Goal: Information Seeking & Learning: Learn about a topic

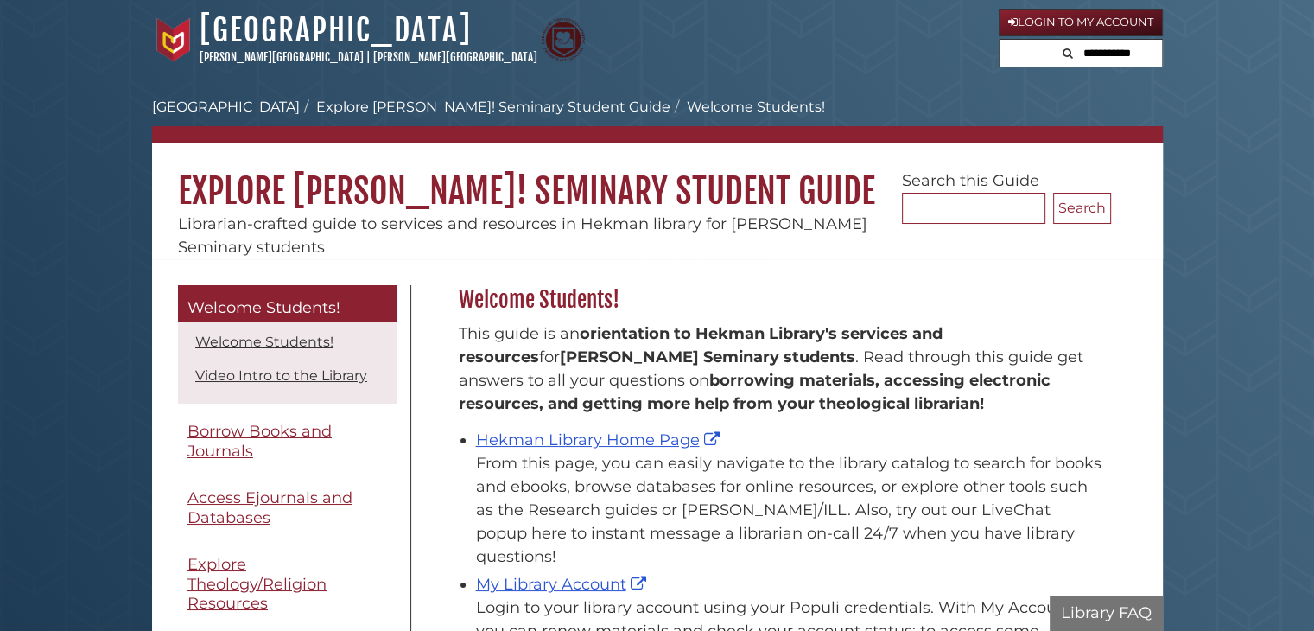
scroll to position [254, 661]
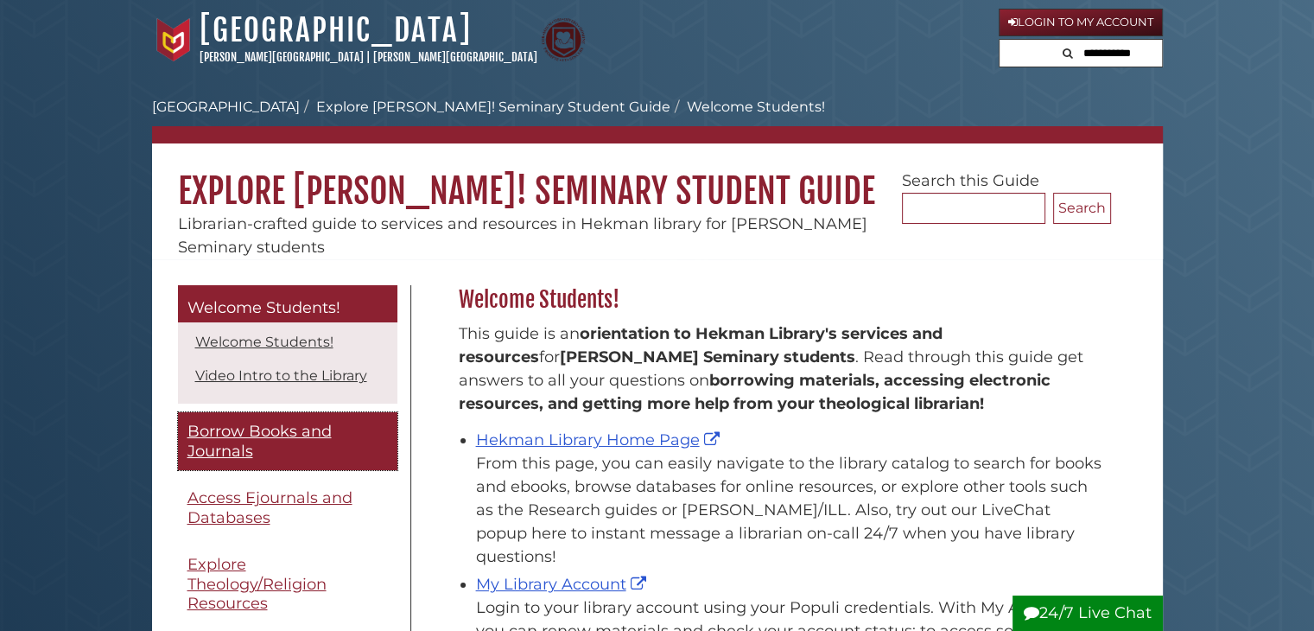
click at [259, 429] on span "Borrow Books and Journals" at bounding box center [260, 441] width 144 height 39
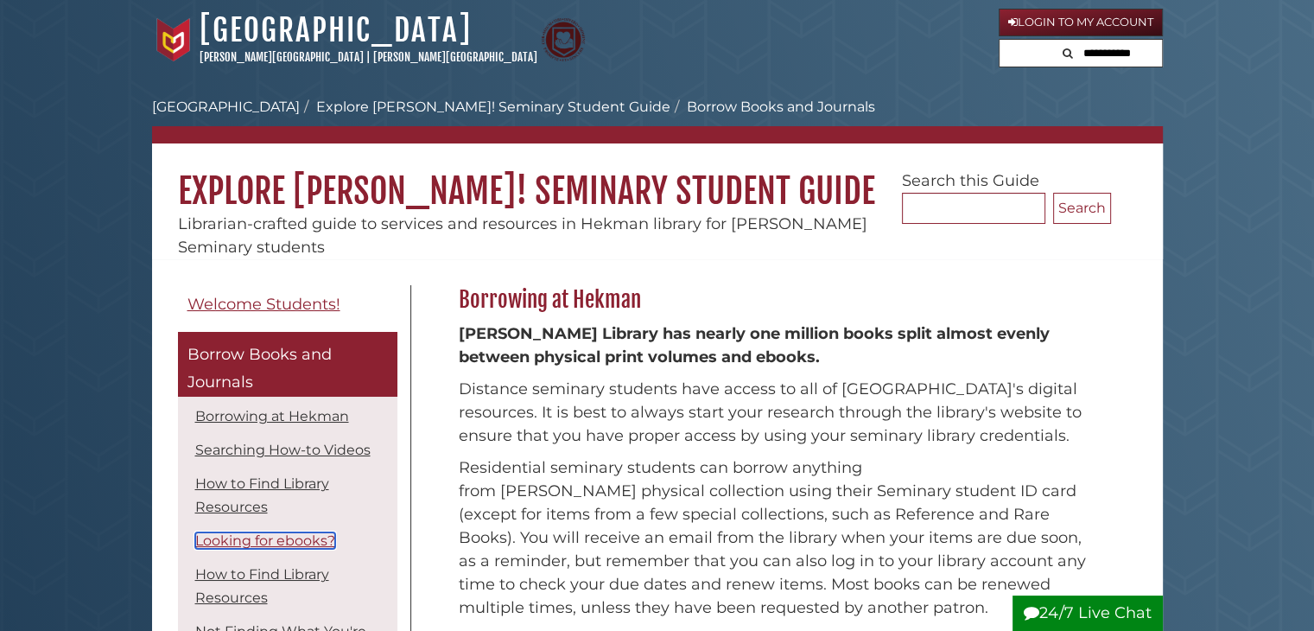
click at [264, 549] on link "Looking for ebooks?" at bounding box center [265, 540] width 140 height 16
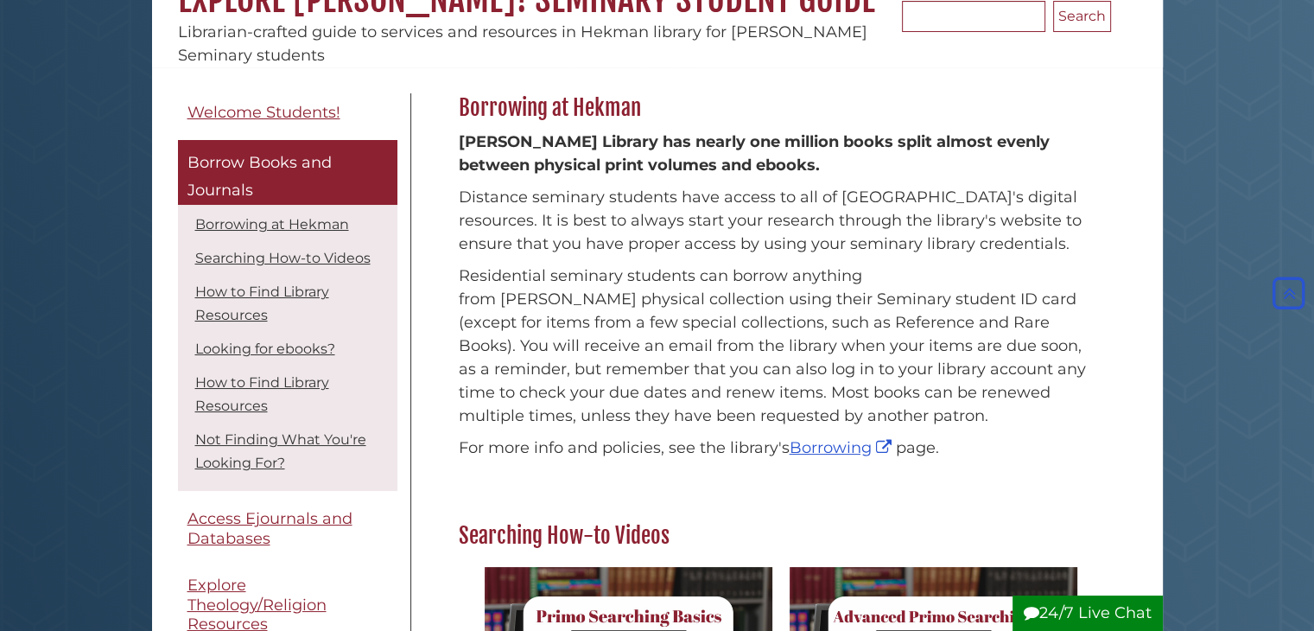
scroll to position [188, 0]
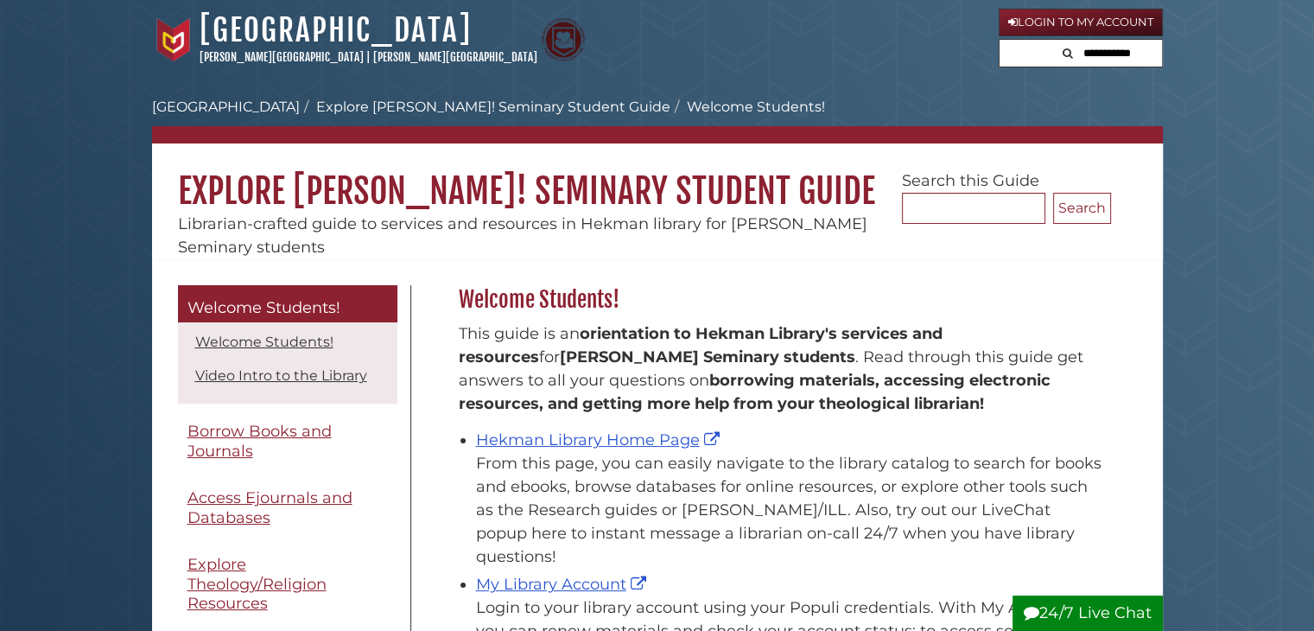
scroll to position [254, 661]
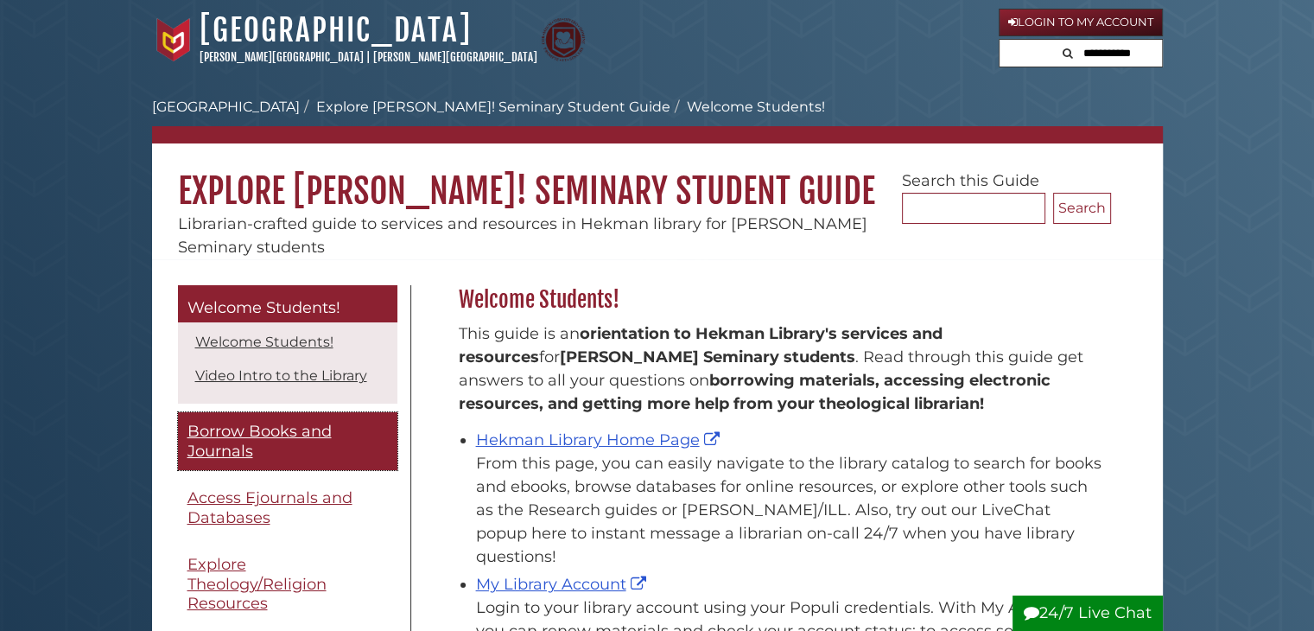
click at [226, 451] on span "Borrow Books and Journals" at bounding box center [260, 441] width 144 height 39
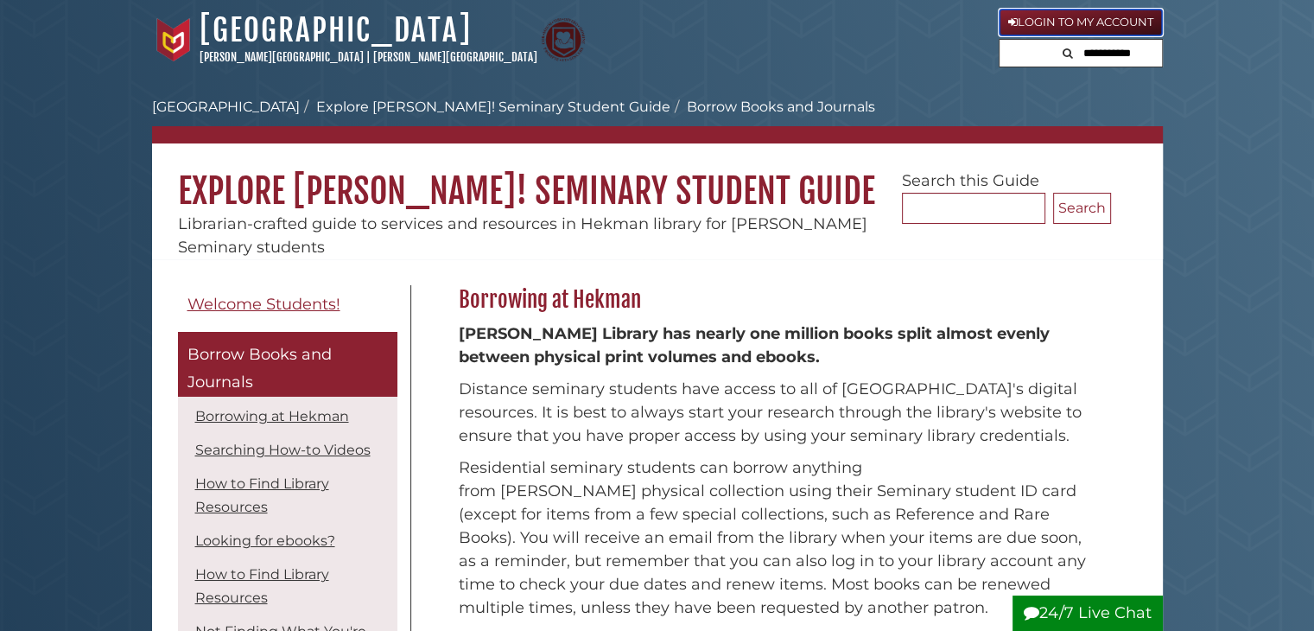
click at [1103, 18] on link "Login to My Account" at bounding box center [1081, 23] width 164 height 28
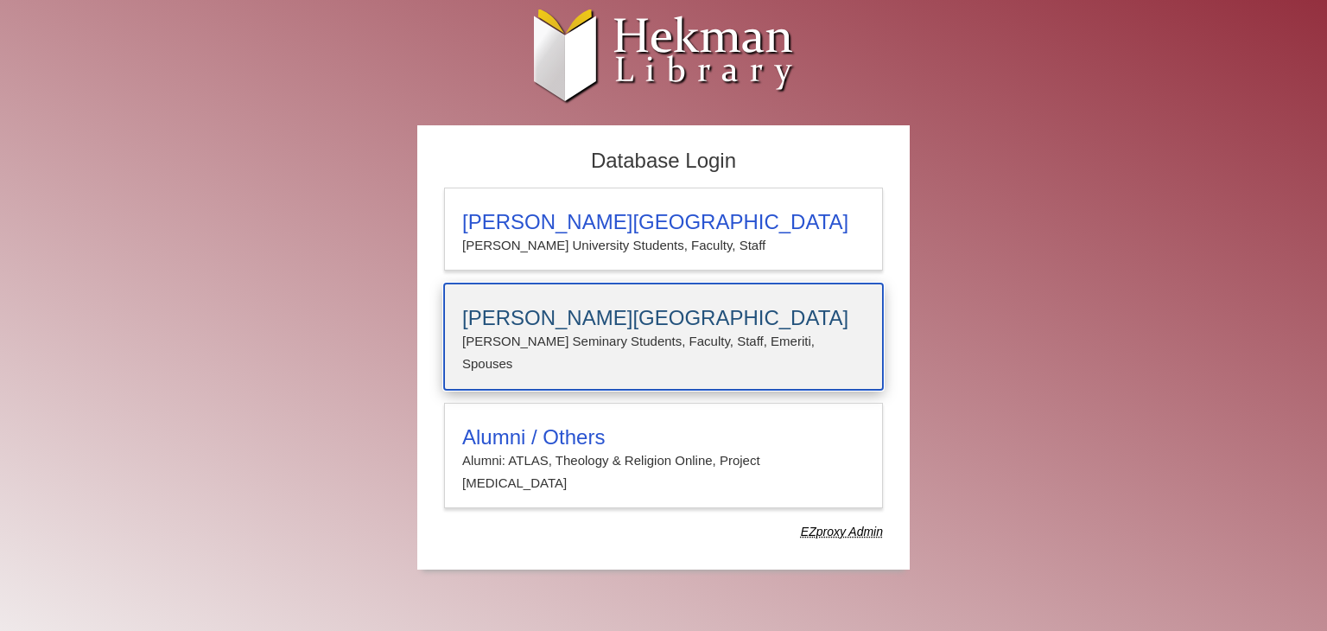
click at [655, 308] on h3 "[PERSON_NAME][GEOGRAPHIC_DATA]" at bounding box center [663, 318] width 403 height 24
